Goal: Task Accomplishment & Management: Manage account settings

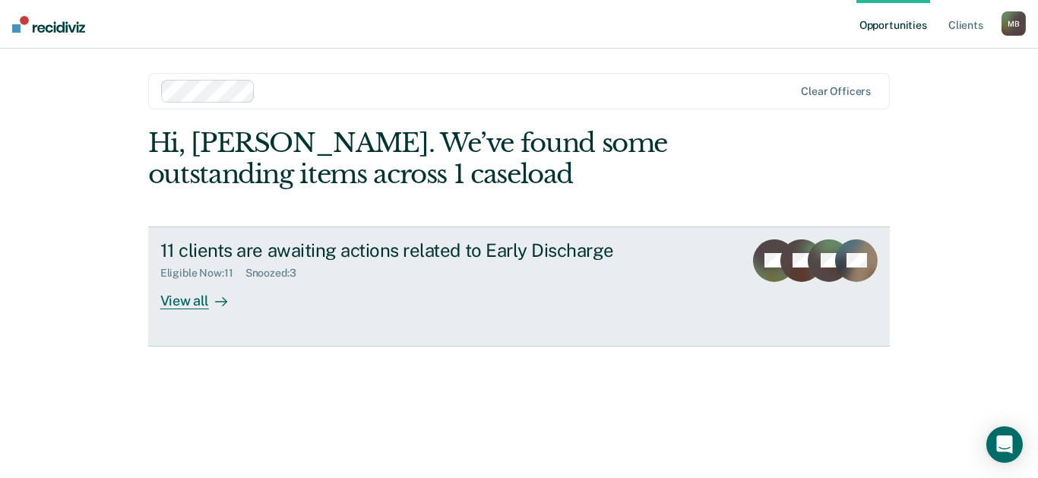
click at [183, 303] on div "View all" at bounding box center [202, 295] width 85 height 30
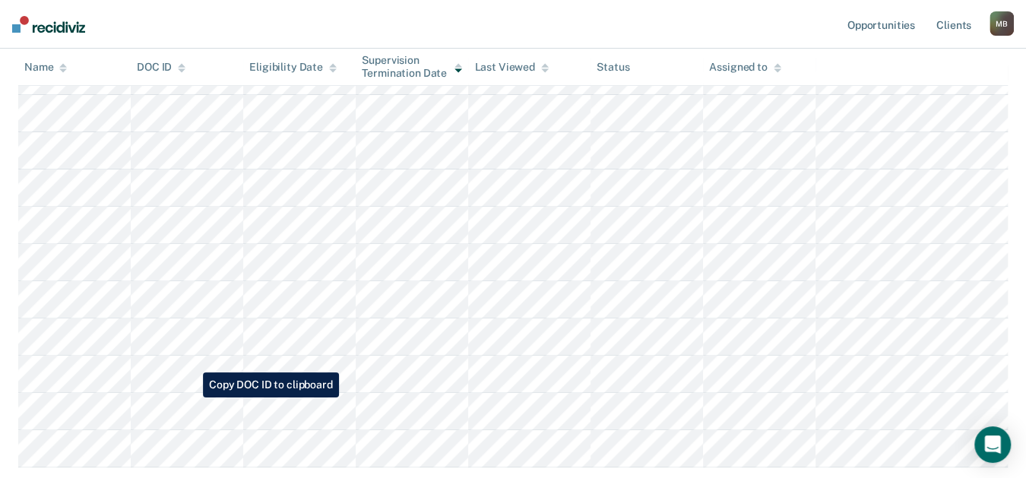
scroll to position [253, 0]
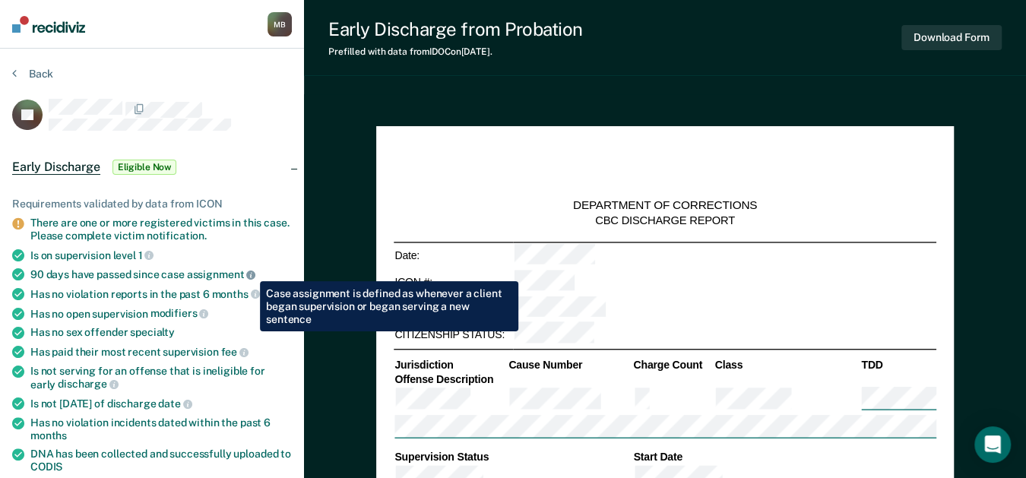
scroll to position [253, 0]
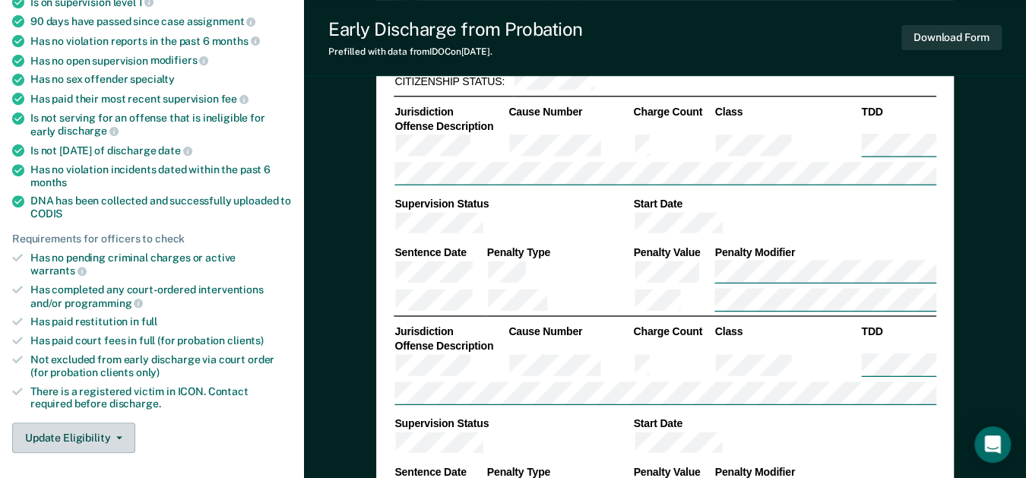
click at [78, 424] on button "Update Eligibility" at bounding box center [73, 437] width 123 height 30
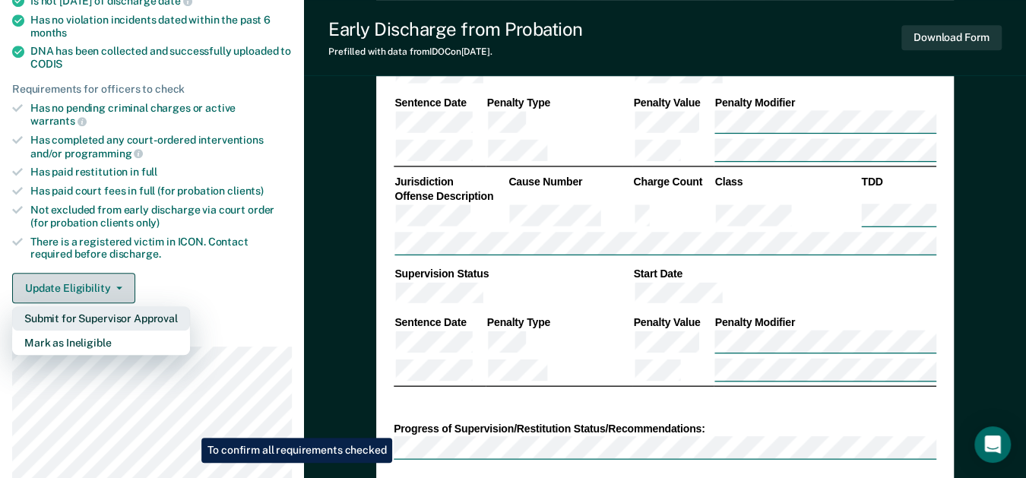
scroll to position [507, 0]
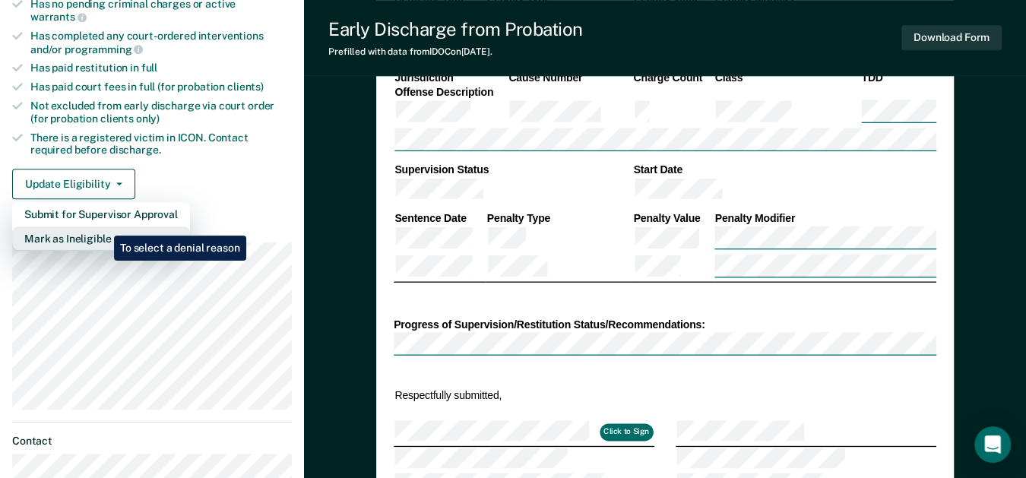
click at [103, 226] on button "Mark as Ineligible" at bounding box center [101, 238] width 178 height 24
type textarea "x"
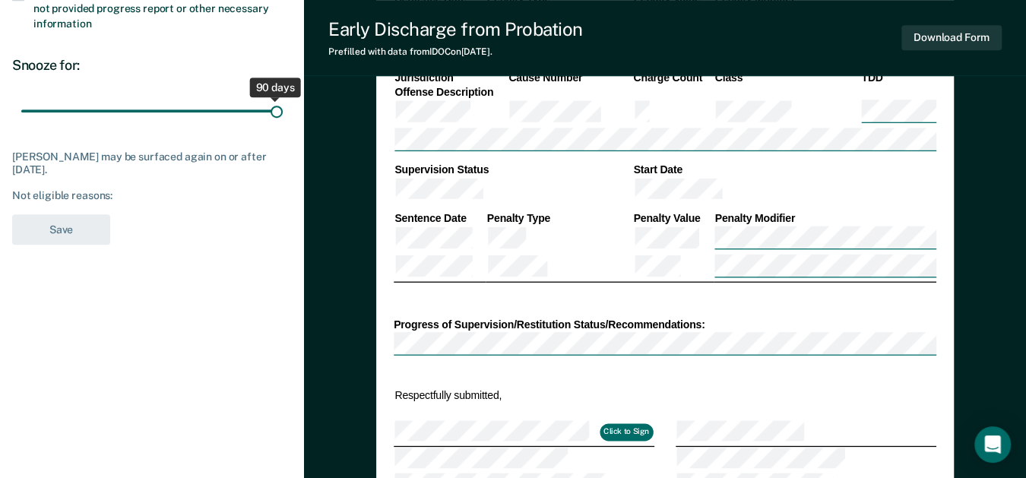
drag, startPoint x: 103, startPoint y: 105, endPoint x: 280, endPoint y: 109, distance: 177.1
type input "90"
click at [280, 109] on input "range" at bounding box center [151, 110] width 261 height 27
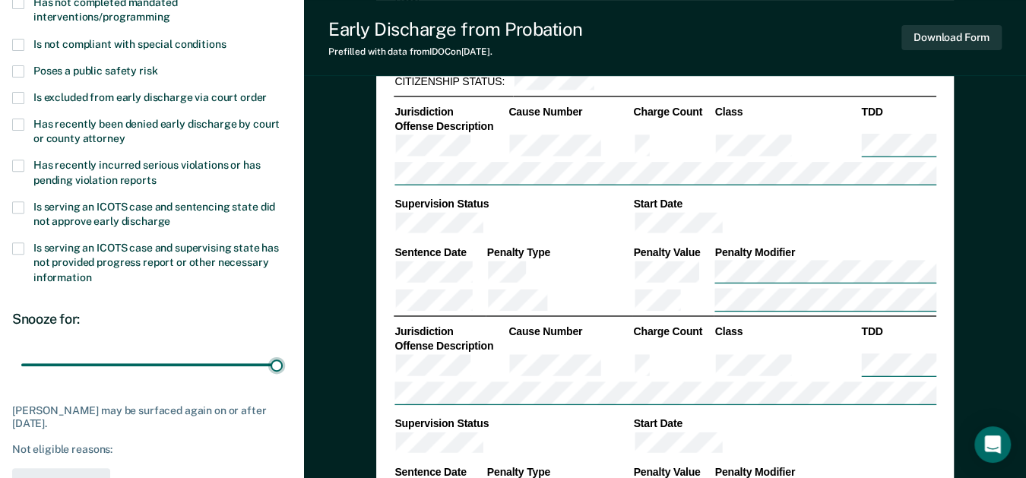
scroll to position [84, 0]
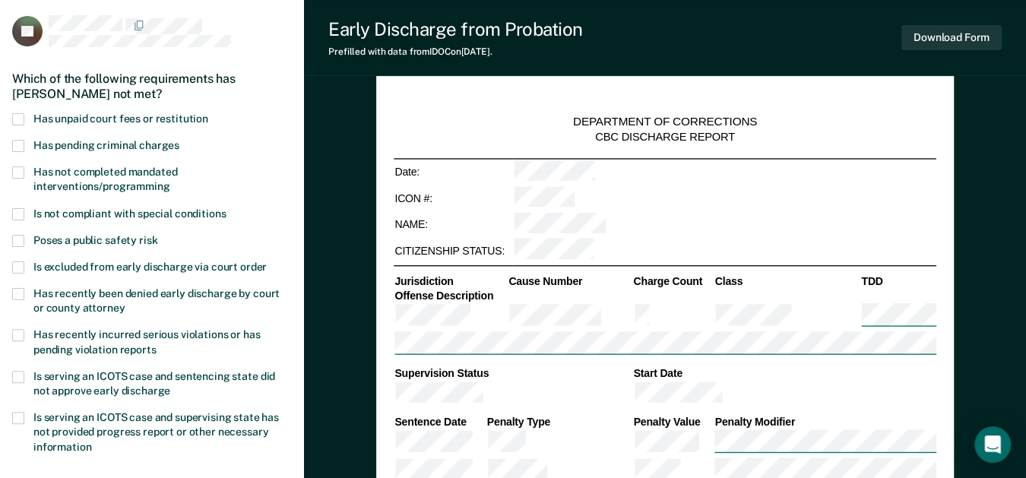
click at [20, 117] on span at bounding box center [18, 119] width 12 height 12
click at [208, 113] on input "Has unpaid court fees or restitution" at bounding box center [208, 113] width 0 height 0
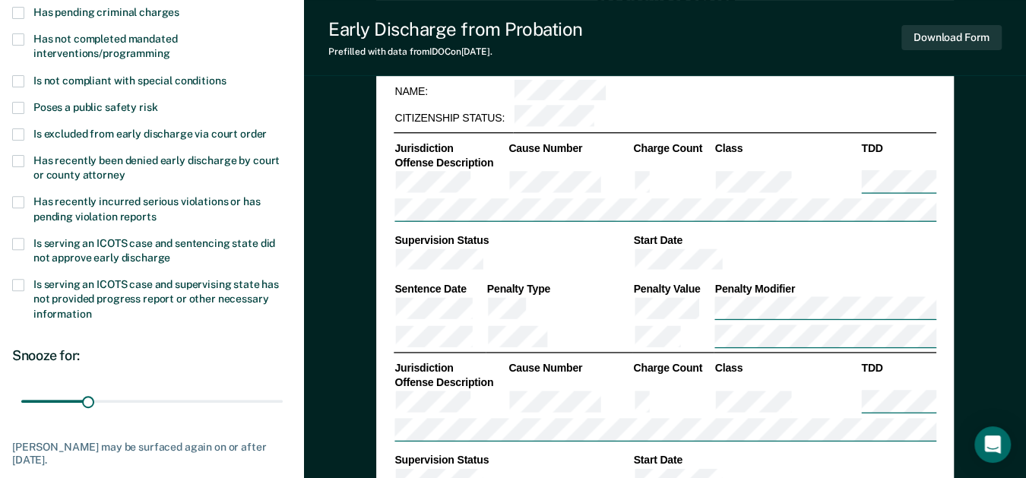
scroll to position [337, 0]
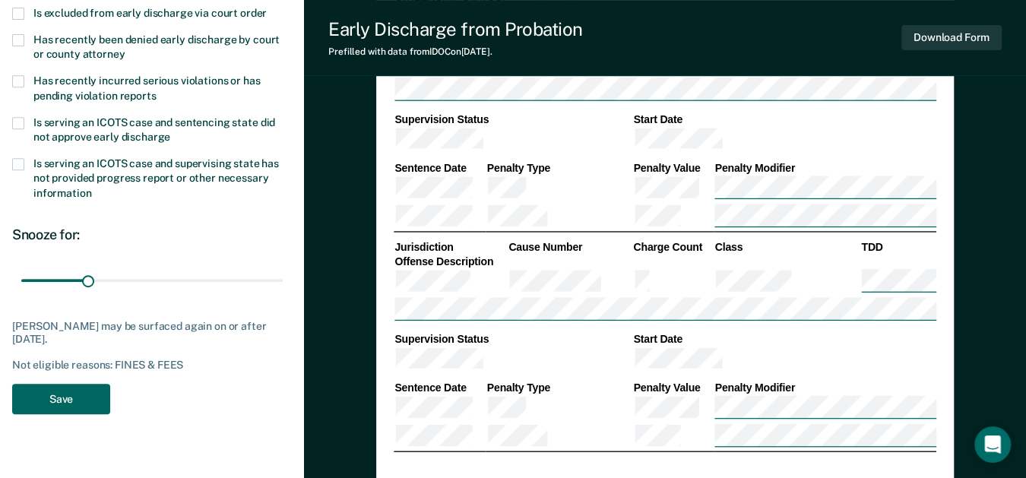
click at [71, 405] on button "Save" at bounding box center [61, 399] width 98 height 31
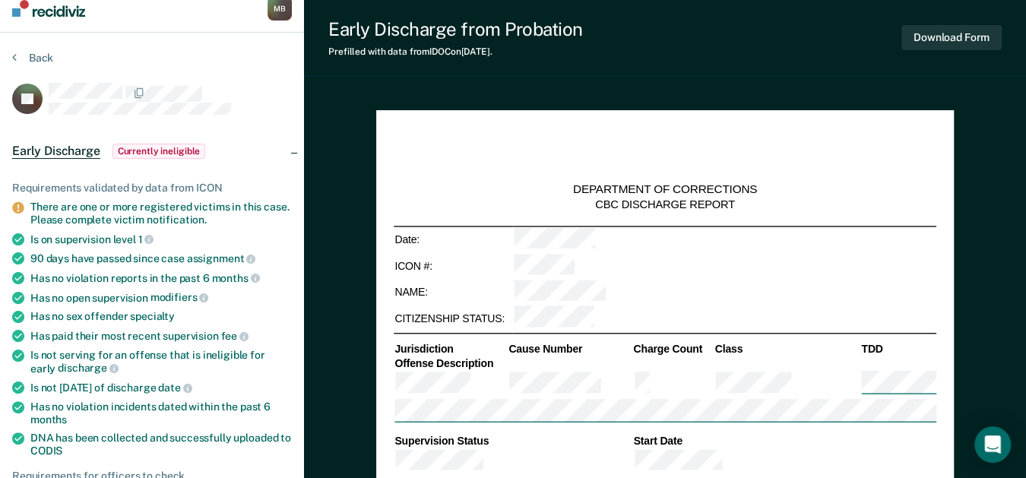
scroll to position [0, 0]
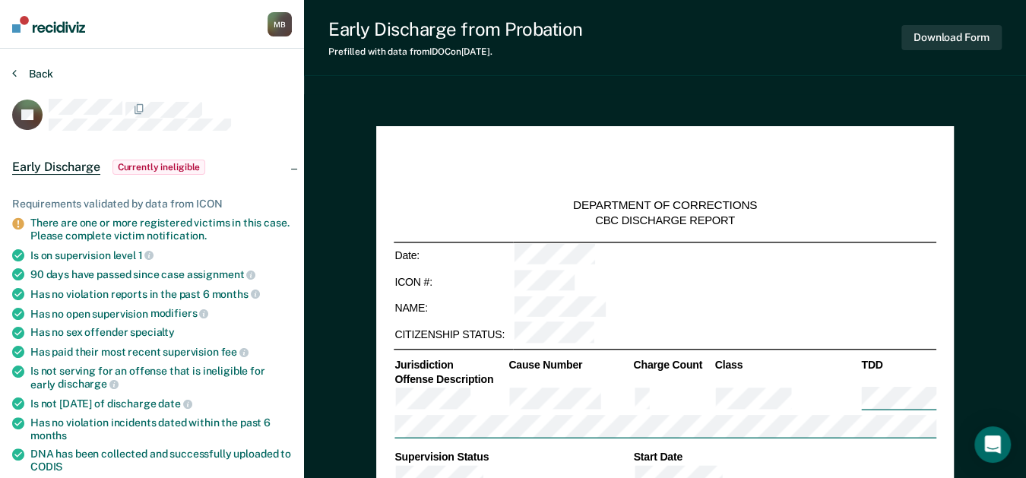
click at [17, 71] on button "Back" at bounding box center [32, 74] width 41 height 14
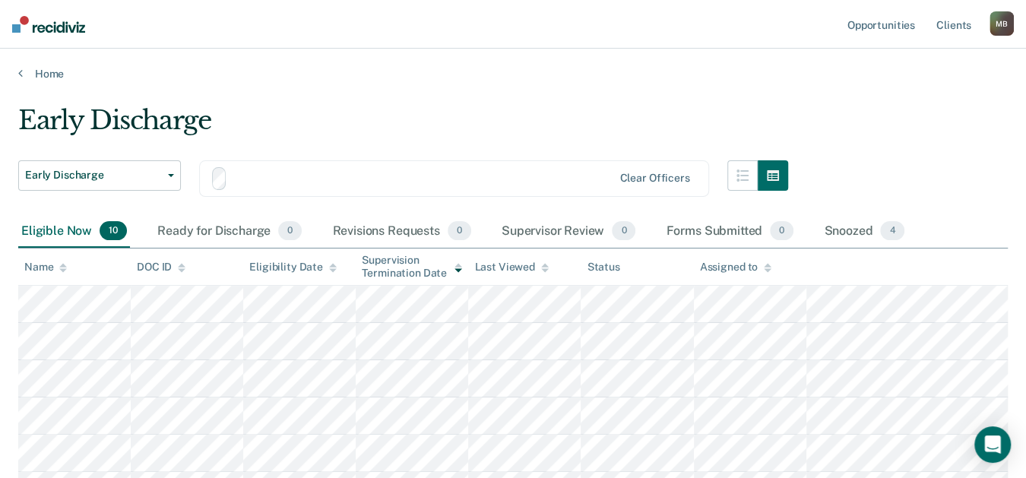
scroll to position [253, 0]
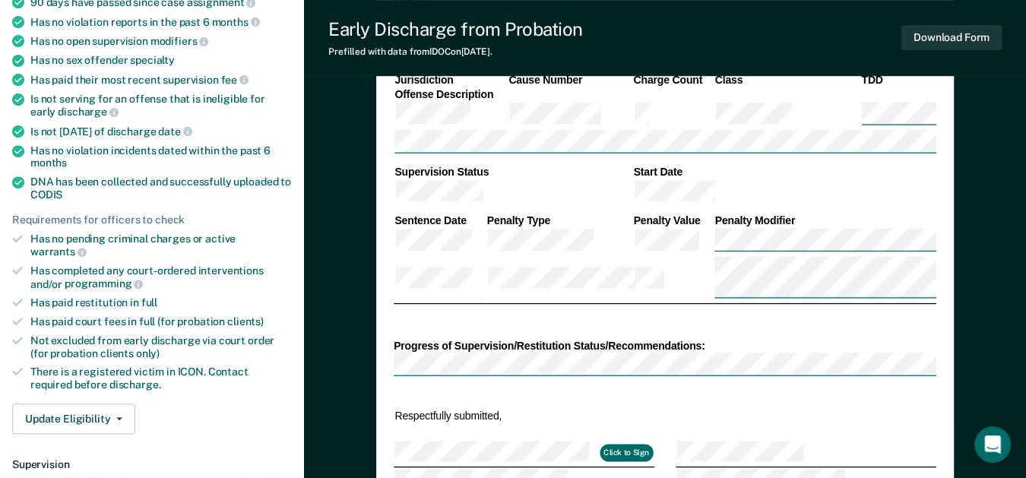
scroll to position [337, 0]
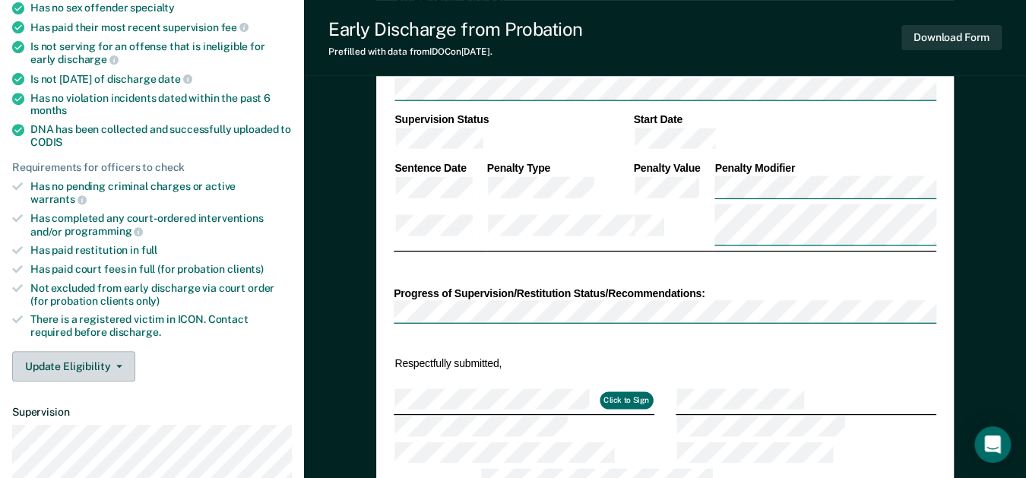
click at [82, 351] on button "Update Eligibility" at bounding box center [73, 366] width 123 height 30
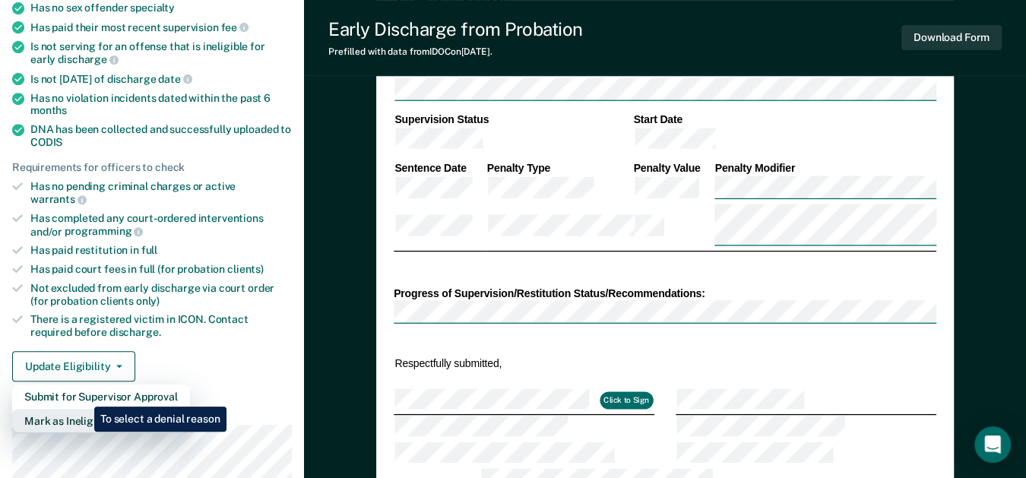
click at [83, 409] on button "Mark as Ineligible" at bounding box center [101, 421] width 178 height 24
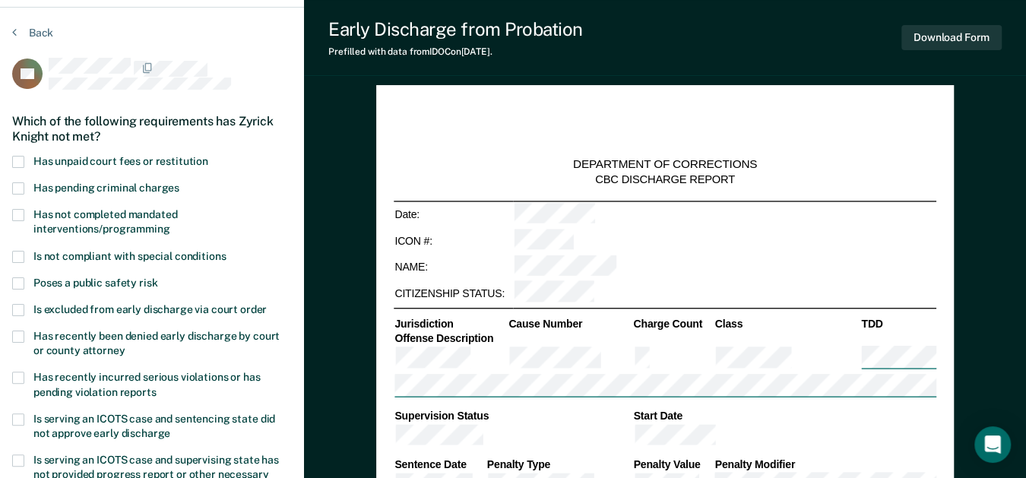
scroll to position [0, 0]
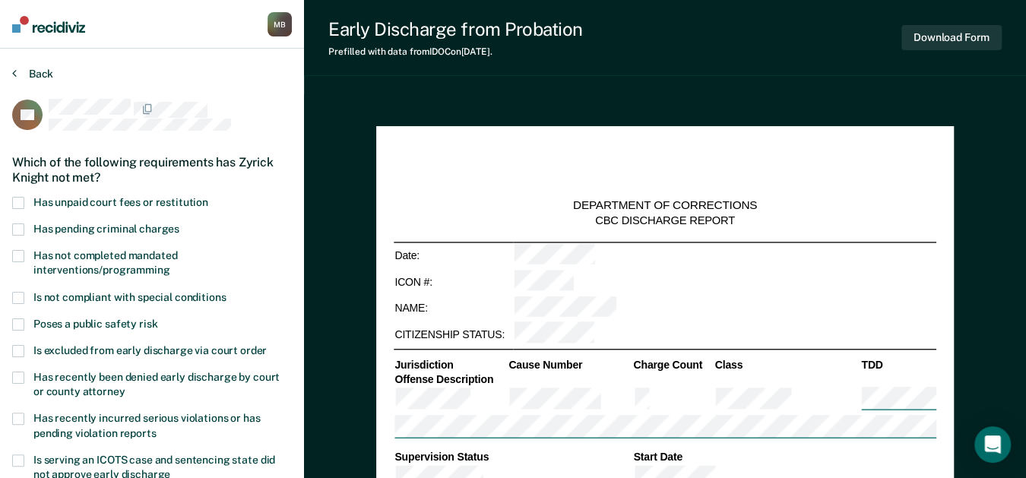
click at [35, 73] on button "Back" at bounding box center [32, 74] width 41 height 14
type textarea "x"
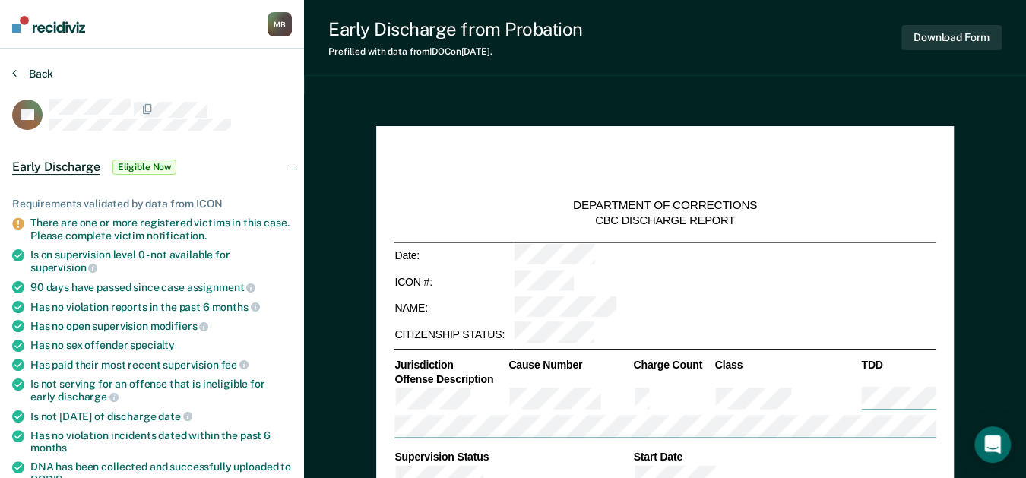
click at [13, 71] on icon at bounding box center [14, 73] width 5 height 12
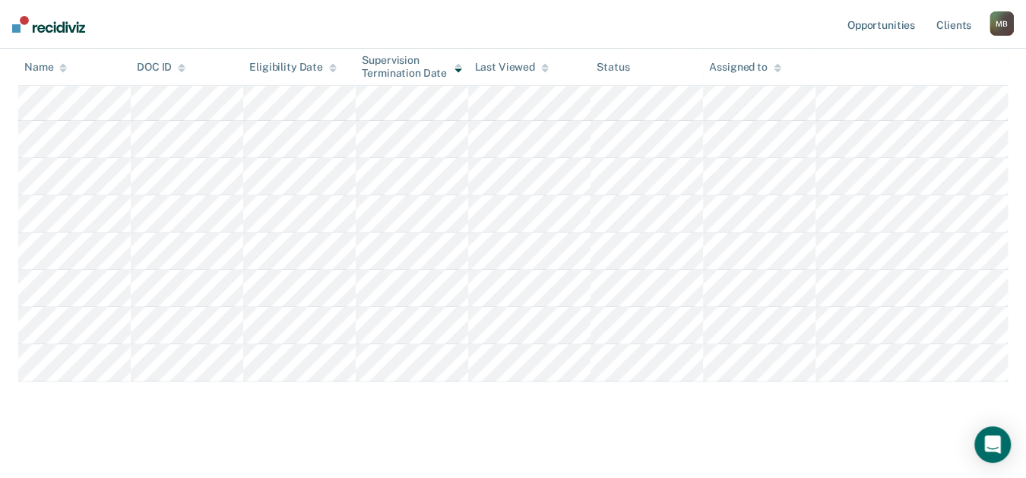
scroll to position [288, 0]
